Goal: Transaction & Acquisition: Purchase product/service

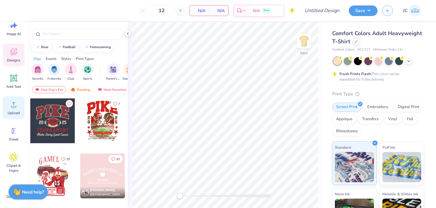
scroll to position [23, 0]
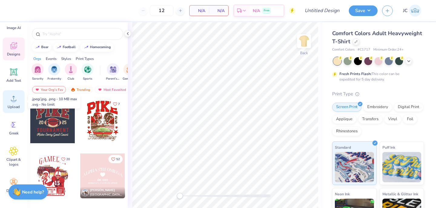
click at [14, 102] on circle at bounding box center [13, 101] width 4 height 4
click at [15, 104] on div "Upload" at bounding box center [14, 101] width 22 height 23
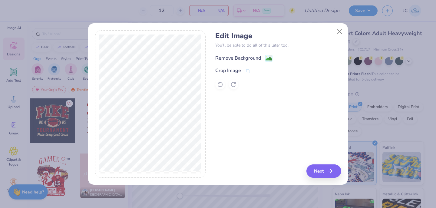
click at [263, 57] on div "Remove Background" at bounding box center [243, 58] width 57 height 8
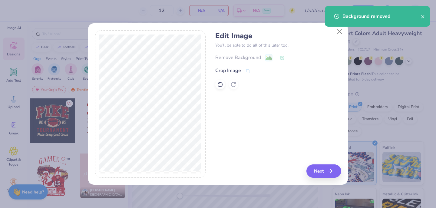
click at [283, 57] on polyline at bounding box center [282, 58] width 2 height 2
click at [247, 71] on icon at bounding box center [248, 71] width 5 height 4
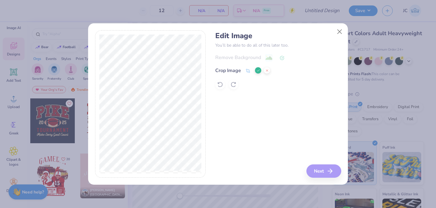
click at [202, 56] on div at bounding box center [150, 104] width 111 height 148
click at [214, 120] on div "Edit Image You’ll be able to do all of this later too. Remove Background Crop I…" at bounding box center [218, 104] width 246 height 148
click at [258, 68] on button at bounding box center [258, 70] width 6 height 6
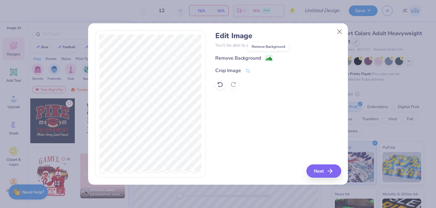
click at [268, 58] on image at bounding box center [268, 58] width 7 height 7
click at [246, 70] on icon at bounding box center [247, 71] width 5 height 5
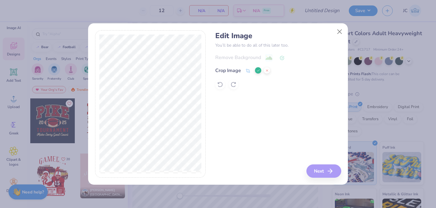
click at [263, 83] on div at bounding box center [278, 85] width 126 height 10
click at [319, 172] on div "Edit Image You’ll be able to do all of this later too. Remove Background Crop I…" at bounding box center [278, 104] width 126 height 148
click at [291, 158] on div "Edit Image You’ll be able to do all of this later too. Remove Background Crop I…" at bounding box center [278, 104] width 126 height 148
click at [257, 69] on icon at bounding box center [258, 71] width 4 height 4
click at [282, 58] on icon at bounding box center [282, 58] width 5 height 5
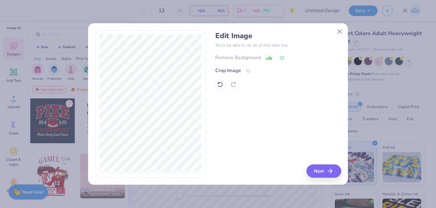
click at [267, 58] on div "Remove Background" at bounding box center [278, 58] width 126 height 8
click at [316, 171] on button "Next" at bounding box center [324, 170] width 35 height 13
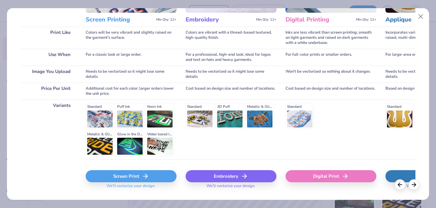
scroll to position [94, 0]
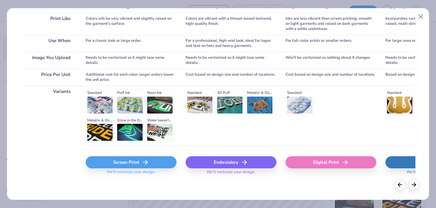
click at [153, 161] on div "Screen Print" at bounding box center [131, 162] width 91 height 12
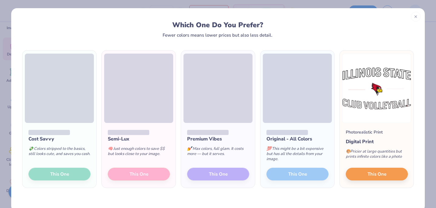
click at [70, 174] on div "Cost Savvy 💸 Colors stripped to the basics, still looks cute, and saves you cas…" at bounding box center [59, 155] width 74 height 65
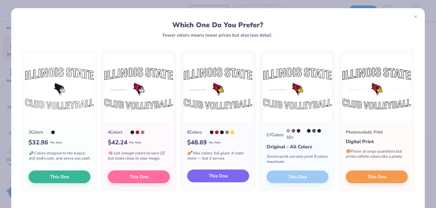
click at [207, 178] on button "This One" at bounding box center [218, 175] width 62 height 13
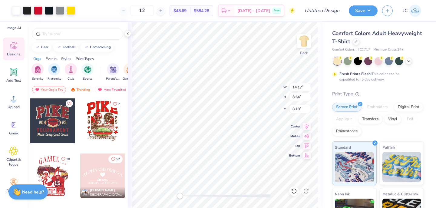
drag, startPoint x: 217, startPoint y: 129, endPoint x: 218, endPoint y: 94, distance: 34.8
click at [218, 94] on div at bounding box center [218, 104] width 436 height 208
